Goal: Browse casually: Explore the website without a specific task or goal

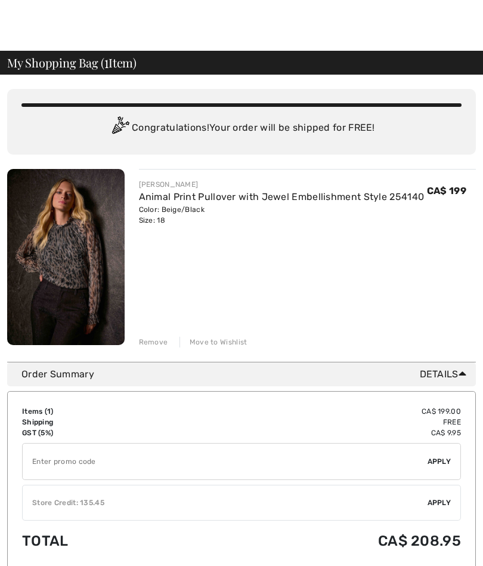
scroll to position [8, 0]
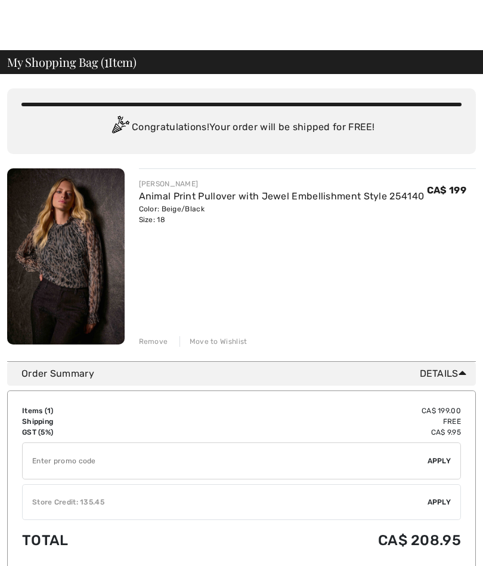
click at [47, 253] on img at bounding box center [66, 256] width 118 height 176
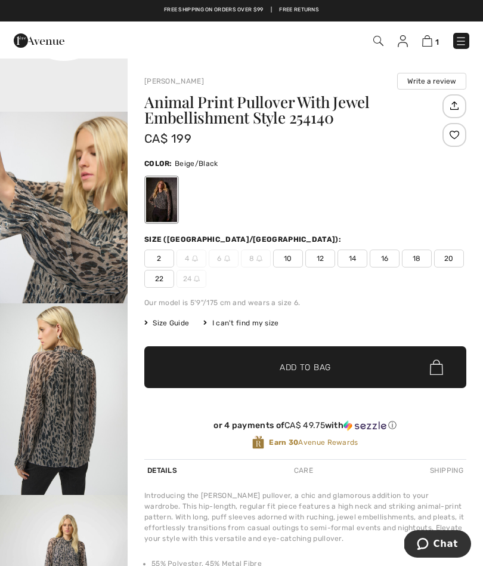
scroll to position [528, 0]
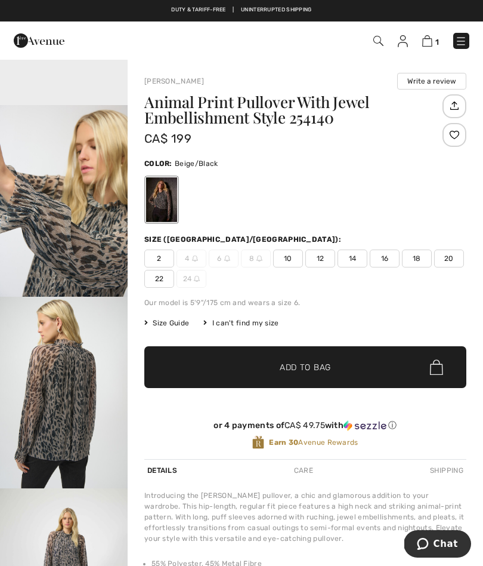
click at [407, 44] on img at bounding box center [403, 41] width 10 height 12
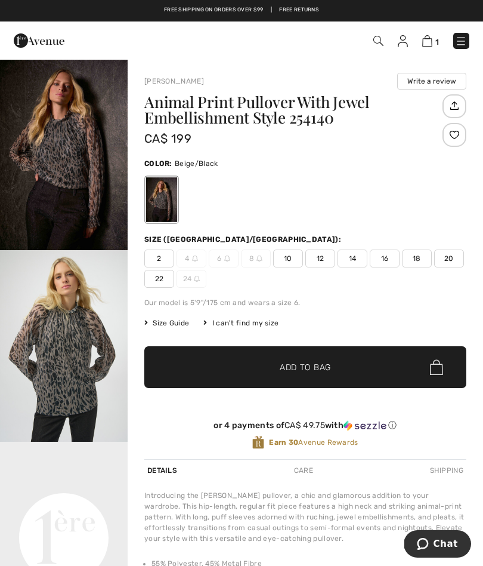
click at [79, 505] on video "Your browser does not support the video tag." at bounding box center [64, 473] width 128 height 64
click at [73, 500] on video "Your browser does not support the video tag." at bounding box center [64, 473] width 128 height 64
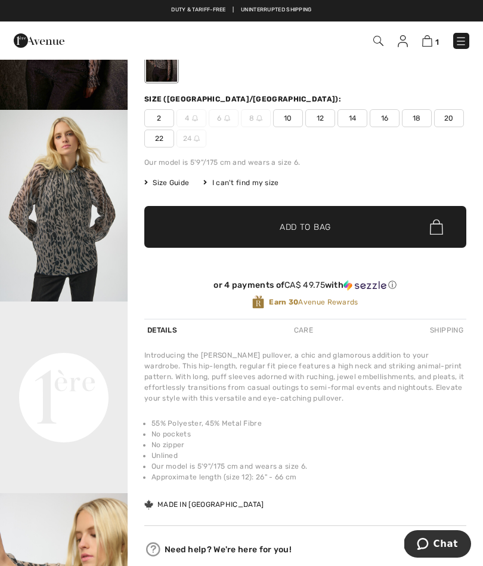
scroll to position [122, 0]
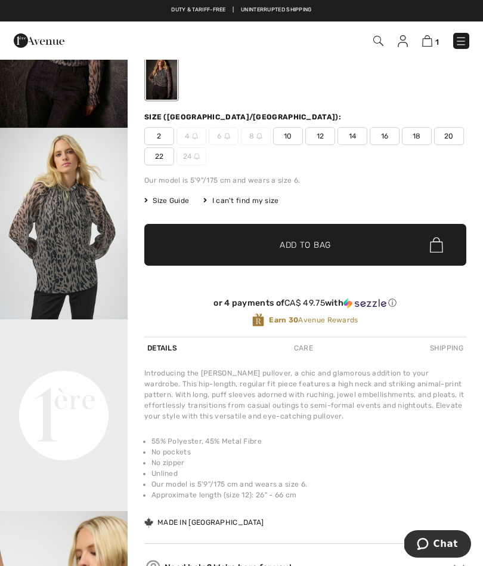
click at [65, 253] on img "2 / 6" at bounding box center [64, 223] width 128 height 191
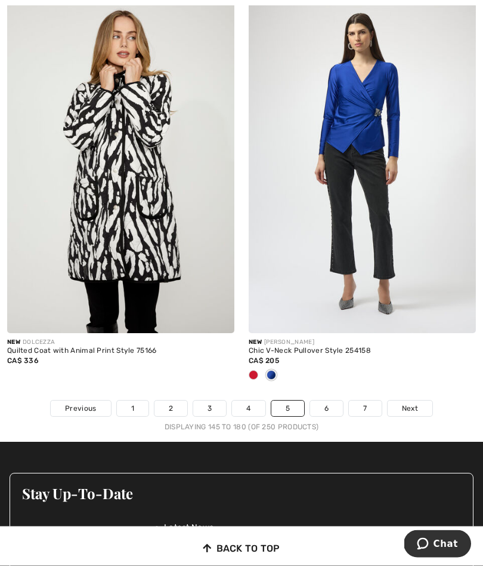
scroll to position [7175, 0]
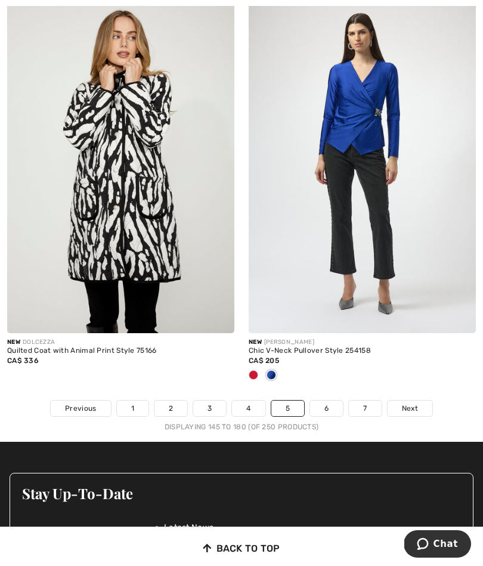
click at [322, 404] on link "6" at bounding box center [326, 408] width 33 height 16
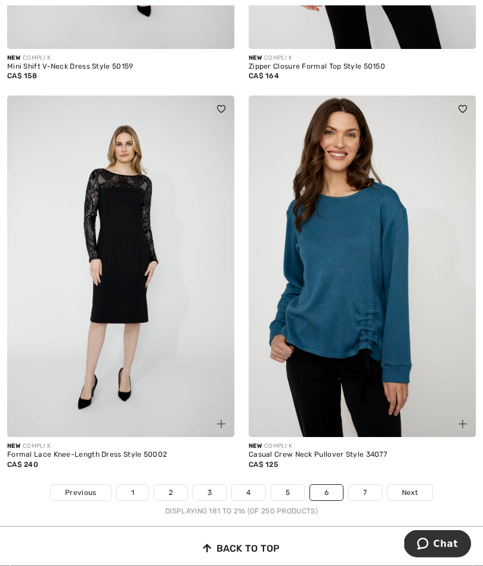
scroll to position [7012, 0]
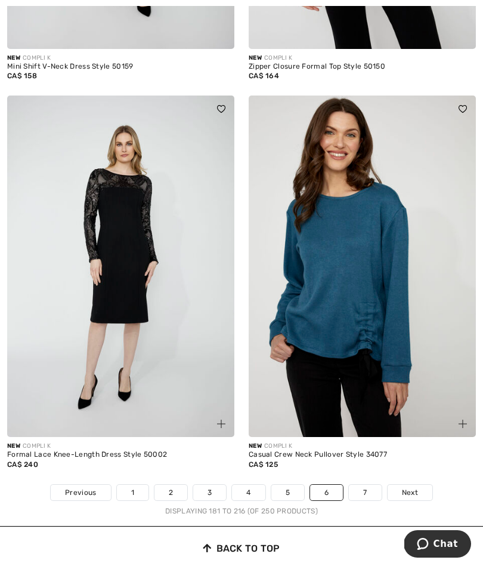
click at [372, 484] on link "7" at bounding box center [365, 492] width 32 height 16
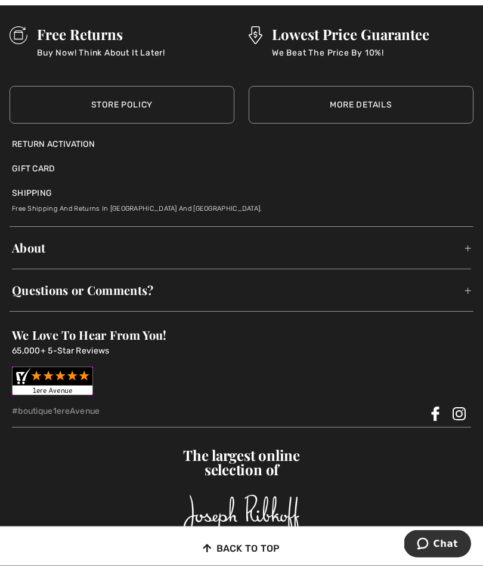
scroll to position [7468, 0]
